Goal: Task Accomplishment & Management: Manage account settings

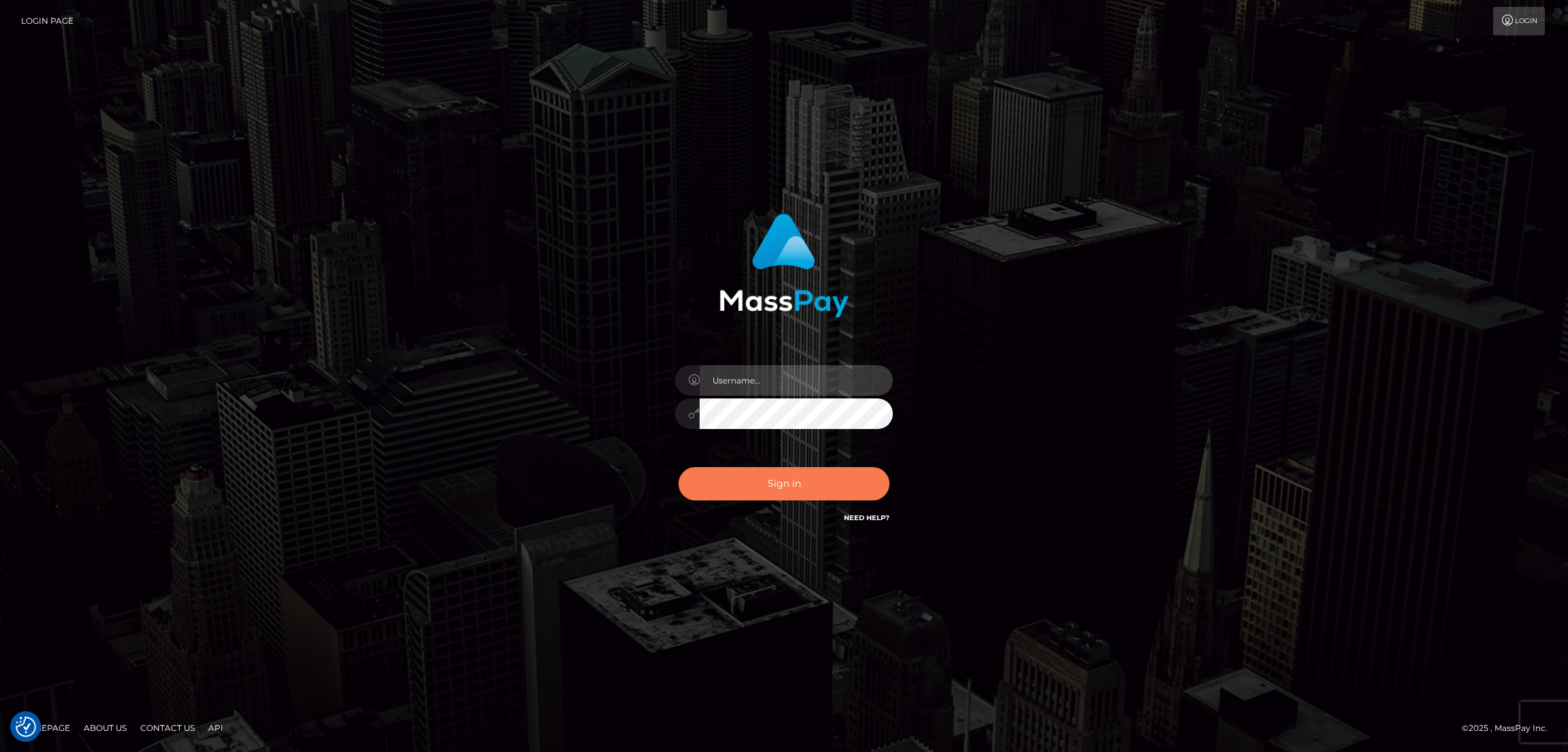
type input "by.es2"
click at [783, 491] on button "Sign in" at bounding box center [783, 483] width 211 height 33
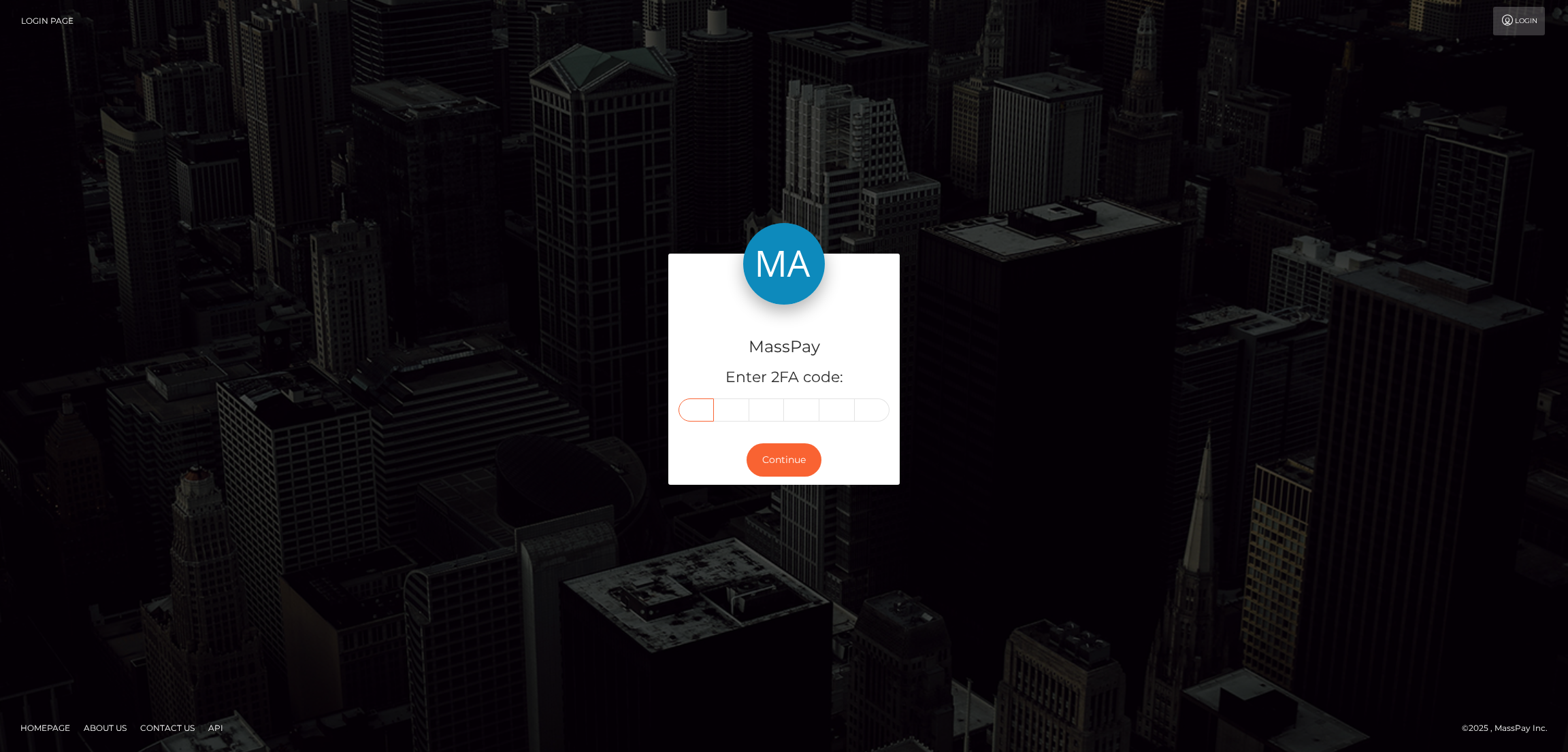
click at [687, 407] on input "text" at bounding box center [695, 409] width 35 height 23
paste input "6"
type input "6"
type input "2"
type input "9"
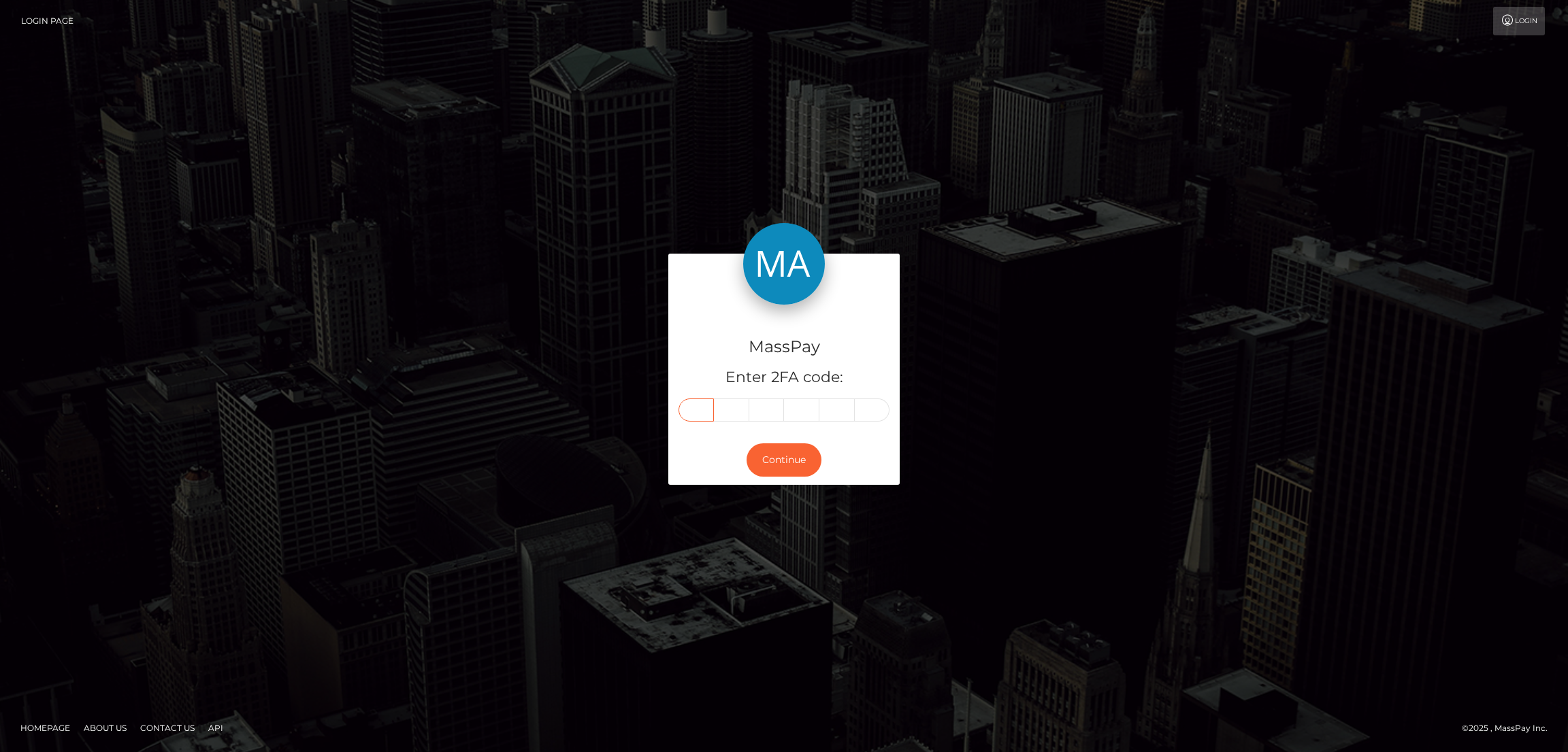
type input "3"
type input "5"
type input "6"
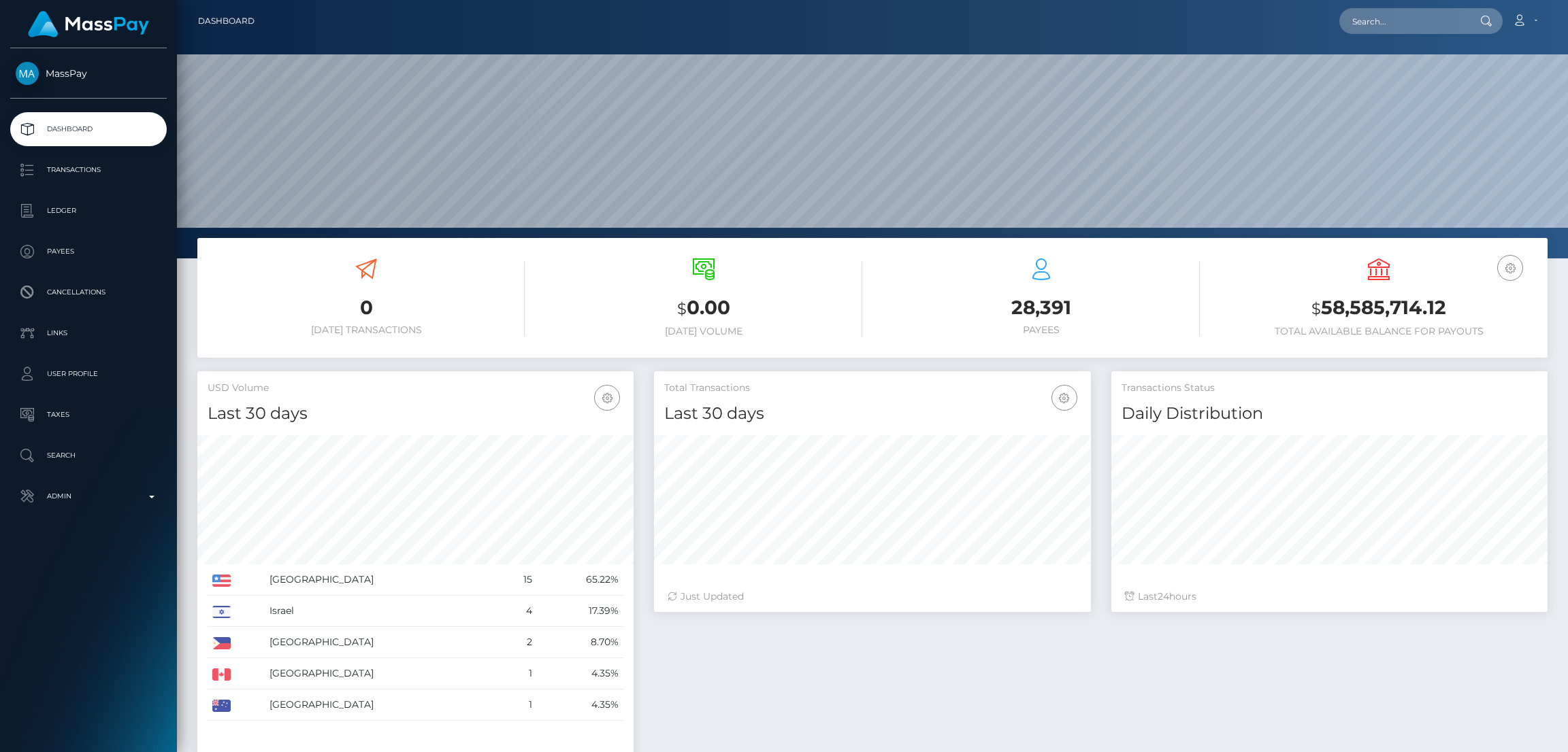
scroll to position [405, 436]
click at [1362, 21] on input "text" at bounding box center [1403, 21] width 128 height 26
paste input "wjyjyw@gmail.com"
type input "wjyjyw@gmail.com"
click at [1365, 77] on link "Jieying Wu" at bounding box center [1393, 71] width 109 height 25
